Goal: Information Seeking & Learning: Learn about a topic

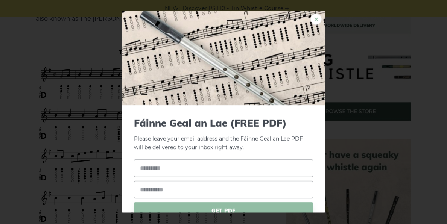
click at [317, 14] on link "×" at bounding box center [315, 19] width 11 height 11
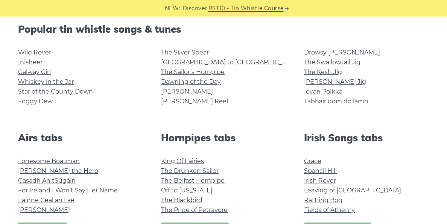
scroll to position [188, 0]
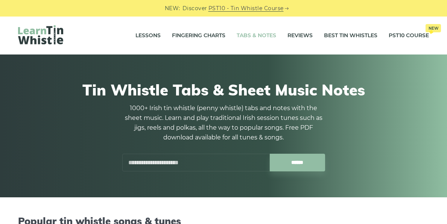
click at [184, 158] on input "text" at bounding box center [195, 163] width 147 height 18
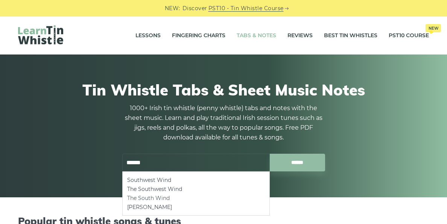
click at [172, 199] on li "The South Wind" at bounding box center [196, 198] width 138 height 9
type input "**********"
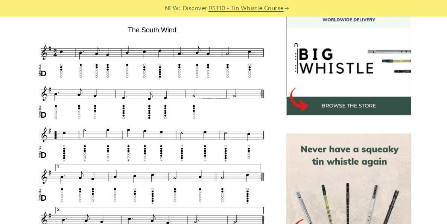
scroll to position [220, 0]
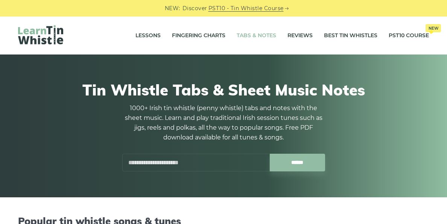
click at [164, 178] on div "Tin Whistle Tabs & Sheet Music Notes 1000+ Irish tin whistle (penny whistle) ta…" at bounding box center [223, 126] width 403 height 127
click at [164, 163] on input "text" at bounding box center [195, 163] width 147 height 18
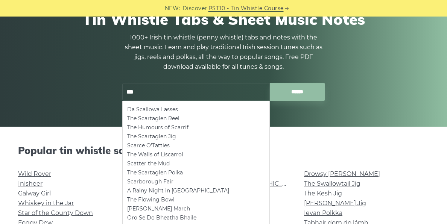
scroll to position [72, 0]
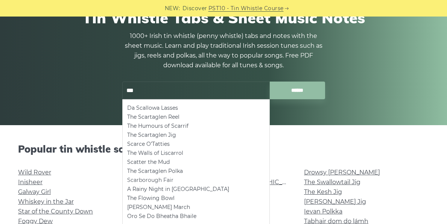
click at [161, 182] on li "Scarborough Fair" at bounding box center [196, 180] width 138 height 9
type input "**********"
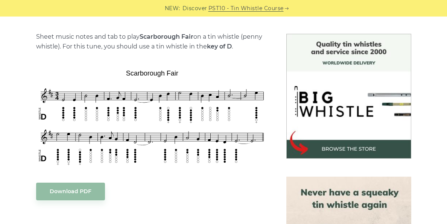
scroll to position [186, 0]
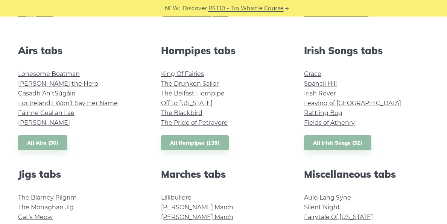
scroll to position [276, 0]
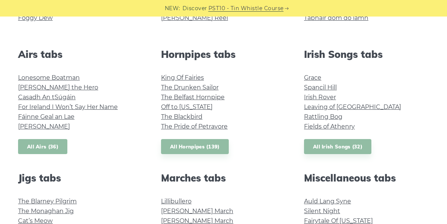
click at [55, 151] on link "All Airs (36)" at bounding box center [42, 146] width 49 height 15
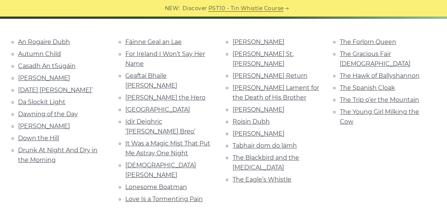
scroll to position [178, 0]
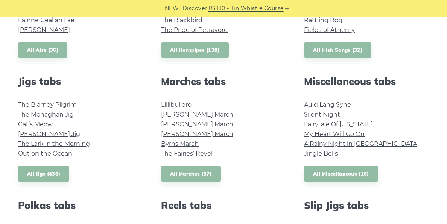
scroll to position [374, 0]
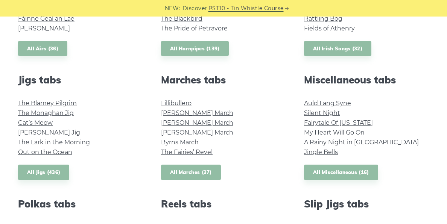
click at [183, 173] on link "All Marches (37)" at bounding box center [191, 172] width 60 height 15
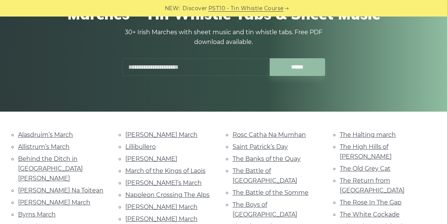
scroll to position [90, 0]
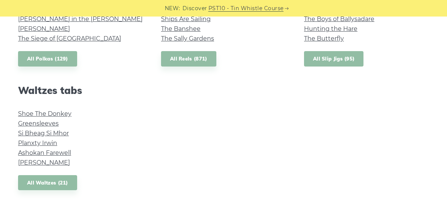
scroll to position [618, 0]
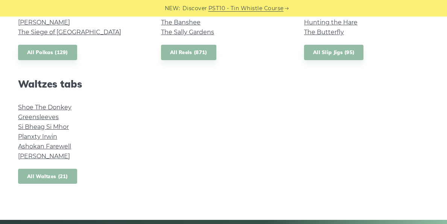
click at [38, 175] on link "All Waltzes (21)" at bounding box center [47, 176] width 59 height 15
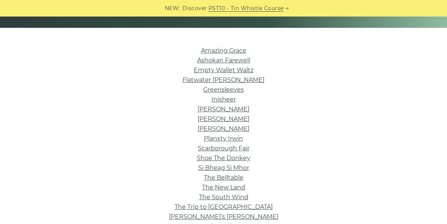
scroll to position [163, 0]
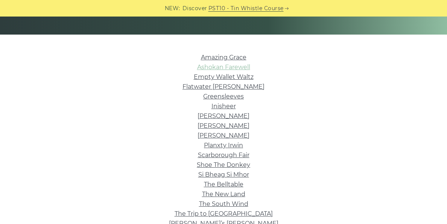
click at [223, 67] on link "Ashokan Farewell" at bounding box center [223, 67] width 53 height 7
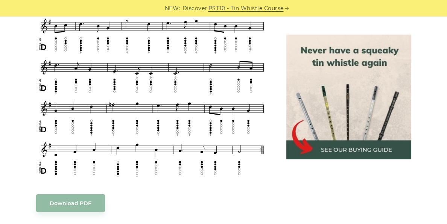
scroll to position [322, 0]
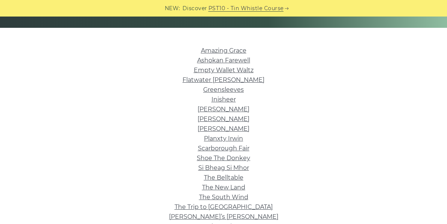
scroll to position [170, 0]
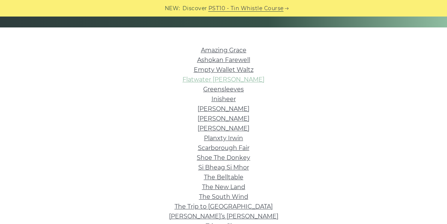
click at [230, 82] on link "Flatwater [PERSON_NAME]" at bounding box center [223, 79] width 82 height 7
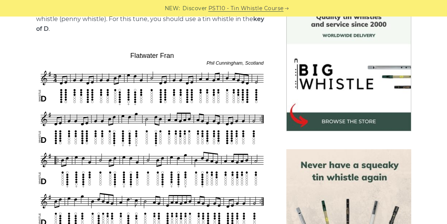
scroll to position [210, 0]
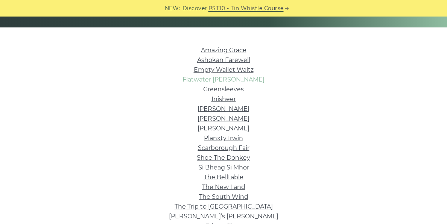
click at [232, 77] on link "Flatwater [PERSON_NAME]" at bounding box center [223, 79] width 82 height 7
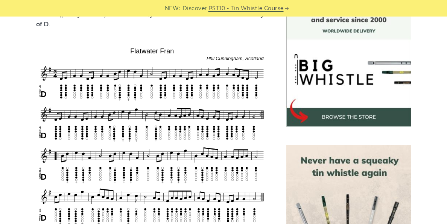
scroll to position [215, 0]
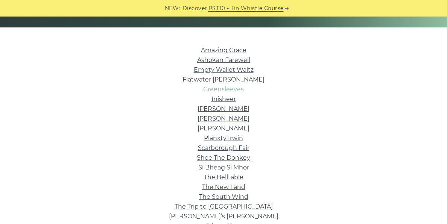
click at [240, 91] on link "Greensleeves" at bounding box center [223, 89] width 41 height 7
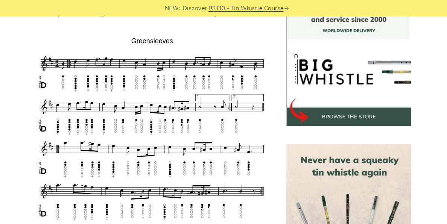
scroll to position [212, 0]
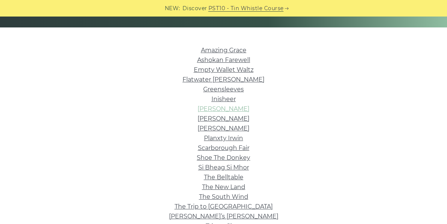
click at [244, 108] on link "[PERSON_NAME]" at bounding box center [223, 108] width 52 height 7
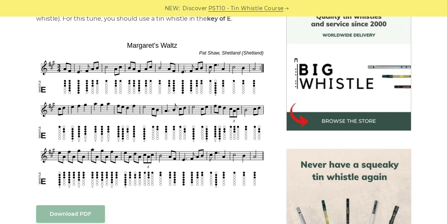
scroll to position [211, 0]
